Goal: Task Accomplishment & Management: Manage account settings

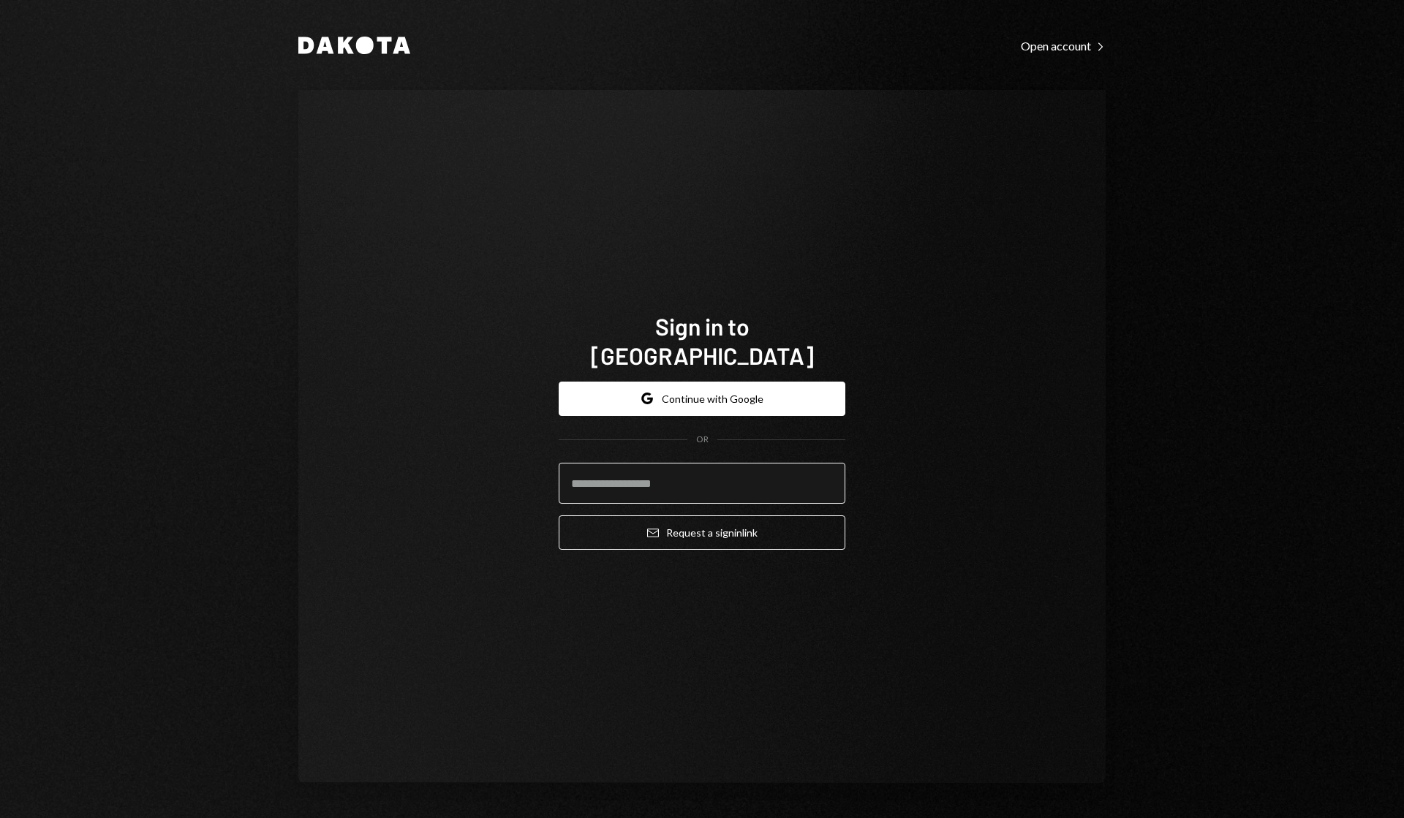
click at [685, 463] on input "email" at bounding box center [702, 483] width 287 height 41
type input "**********"
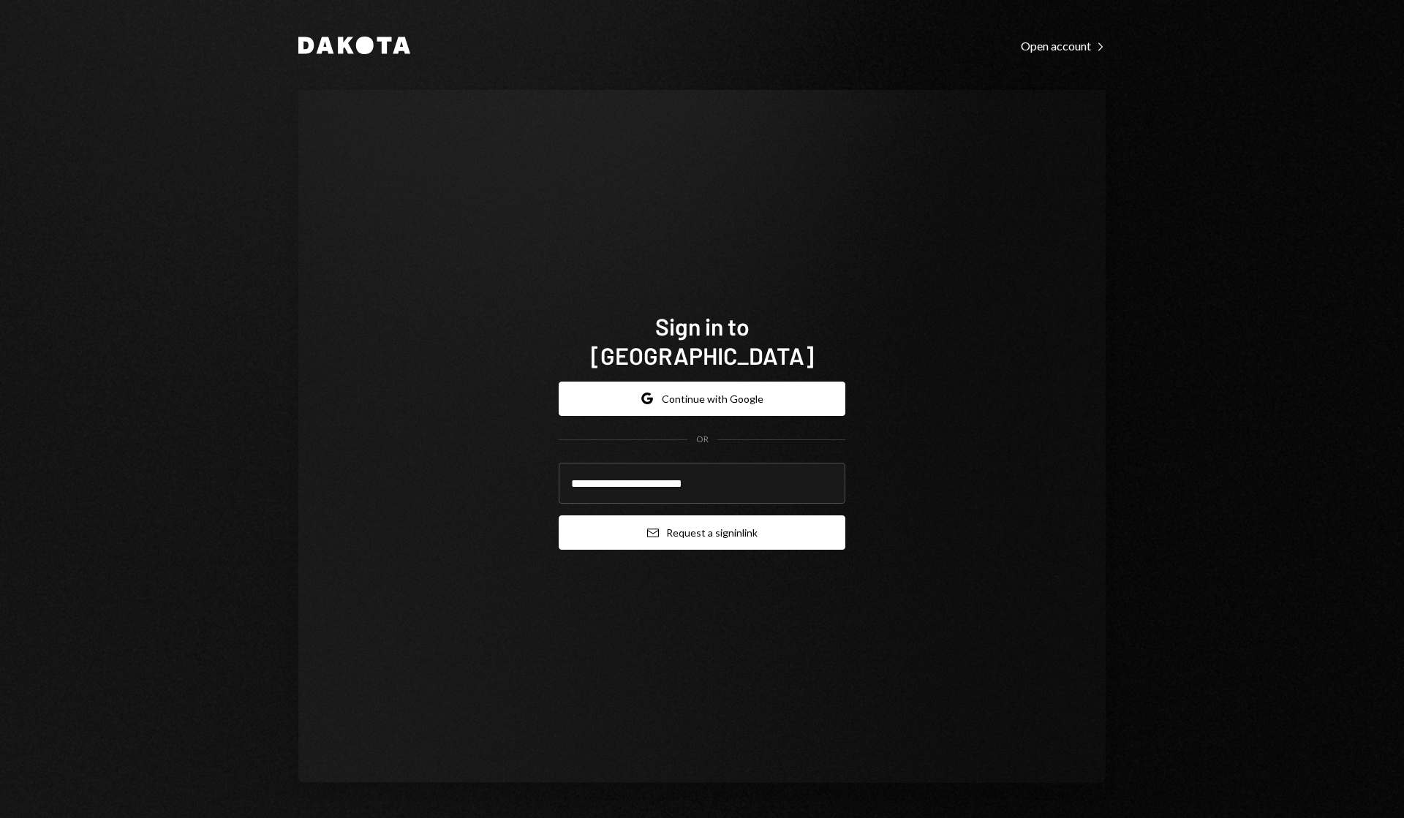
click at [723, 519] on button "Email Request a sign in link" at bounding box center [702, 533] width 287 height 34
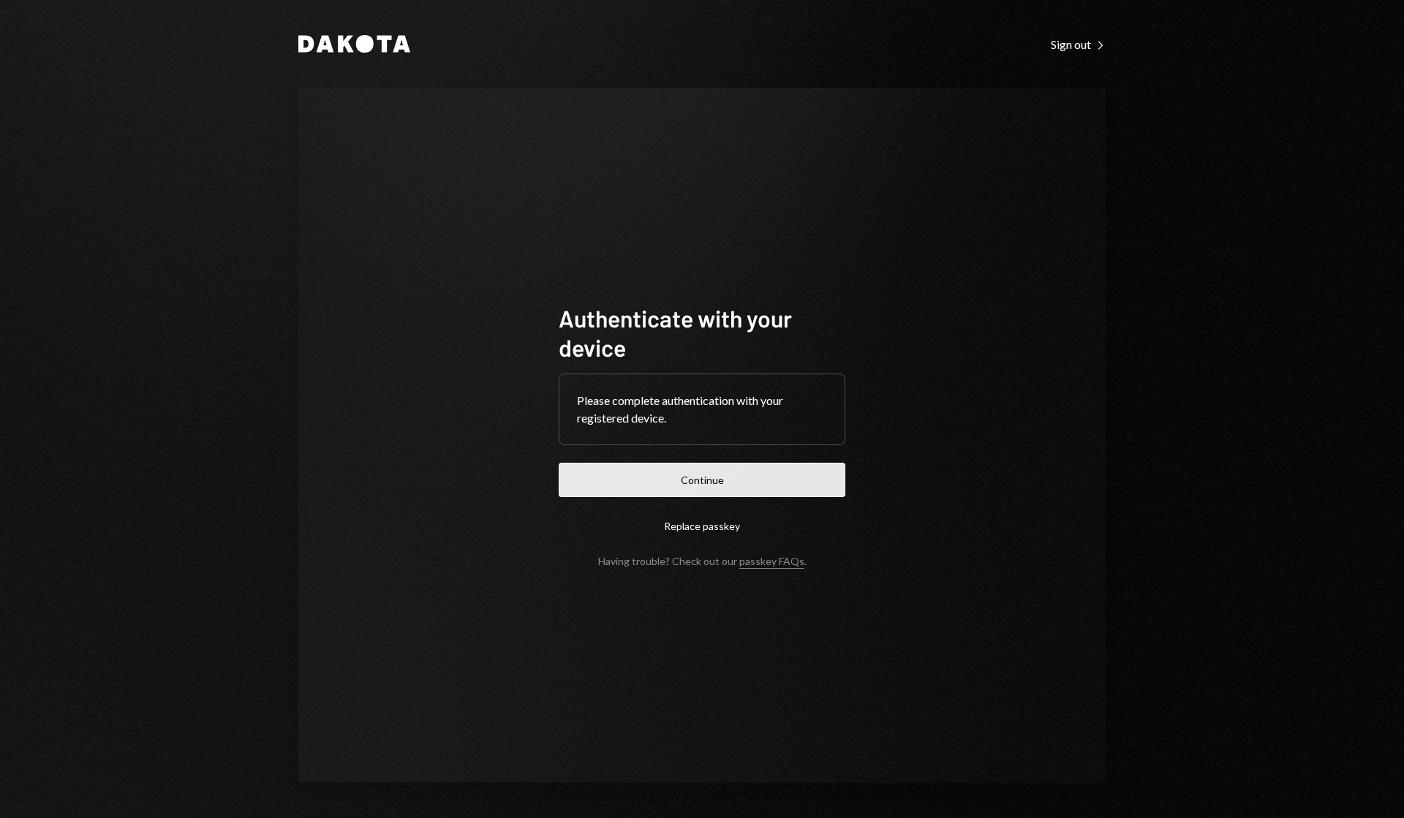
click at [701, 484] on button "Continue" at bounding box center [702, 480] width 287 height 34
